Goal: Complete application form: Complete application form

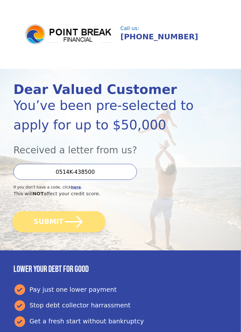
click at [84, 227] on button "SUBMIT" at bounding box center [58, 222] width 92 height 21
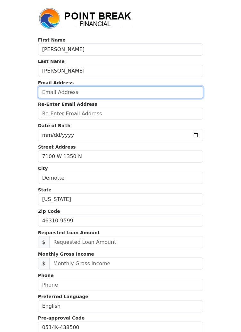
click at [108, 96] on input "email" at bounding box center [120, 92] width 165 height 12
type input "rdd1278@gmail.com"
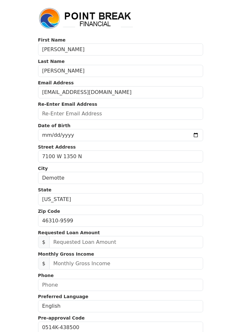
click at [14, 141] on body "First Name Richard Last Name Davis Email Address rdd1278@gmail.com Re-Enter Ema…" at bounding box center [120, 166] width 241 height 332
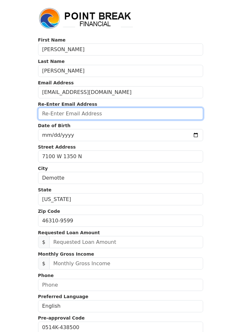
click at [44, 115] on input "email" at bounding box center [120, 114] width 165 height 12
type input "rdd1278@gmail.com"
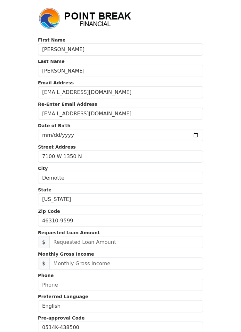
click at [12, 137] on body "First Name Richard Last Name Davis Email Address rdd1278@gmail.com Re-Enter Ema…" at bounding box center [120, 166] width 241 height 332
click at [42, 132] on input "date" at bounding box center [120, 135] width 165 height 12
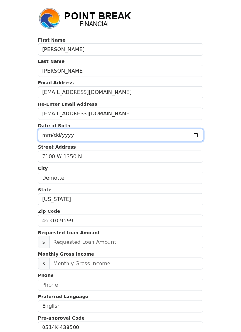
type input "1972-08-23"
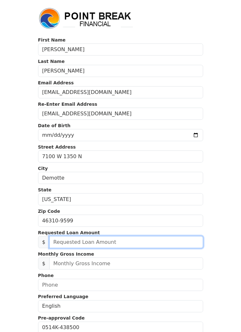
click at [172, 241] on input "text" at bounding box center [126, 242] width 154 height 12
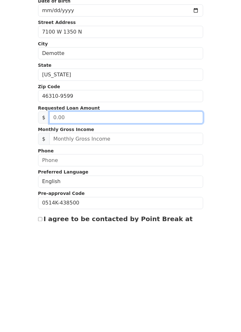
scroll to position [21, 0]
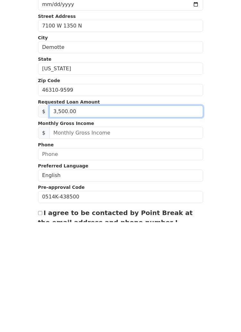
type input "35,000.00"
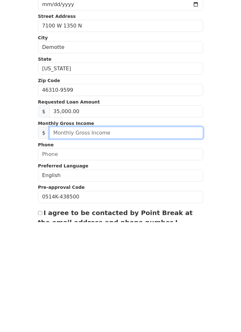
click at [165, 246] on input "text" at bounding box center [126, 243] width 154 height 12
type input "6,000.00"
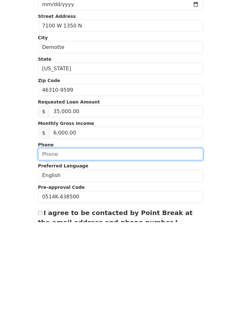
click at [171, 266] on input "text" at bounding box center [120, 264] width 165 height 12
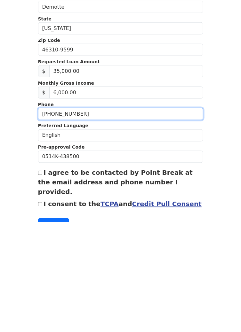
scroll to position [62, 0]
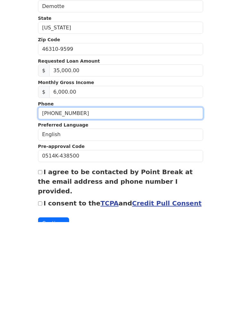
type input "(219) 742-2027"
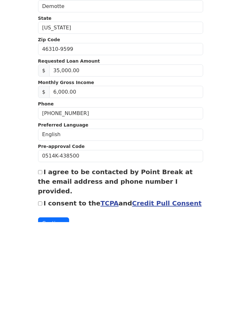
click at [42, 282] on input "I agree to be contacted by Point Break at the email address and phone number I …" at bounding box center [40, 283] width 4 height 4
checkbox input "true"
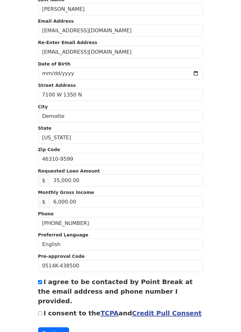
click at [41, 312] on input "I consent to the TCPA and Credit Pull Consent" at bounding box center [40, 314] width 4 height 4
checkbox input "true"
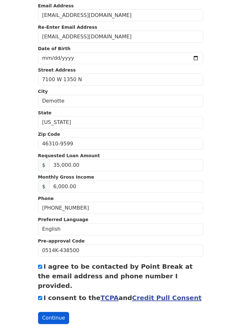
click at [51, 313] on button "Continue" at bounding box center [53, 319] width 31 height 12
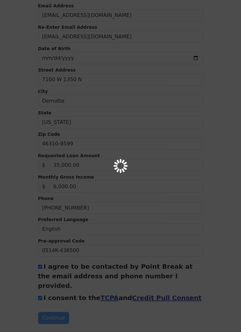
scroll to position [100, 0]
